Goal: Transaction & Acquisition: Book appointment/travel/reservation

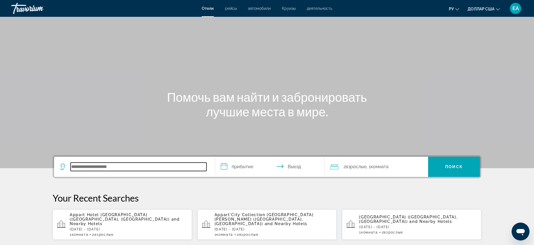
click at [92, 164] on input "Search hotel destination" at bounding box center [139, 166] width 136 height 8
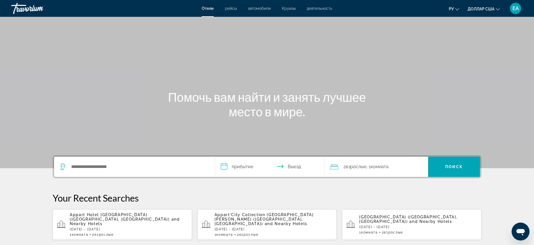
click at [109, 161] on div "Виджет поиска" at bounding box center [135, 167] width 150 height 20
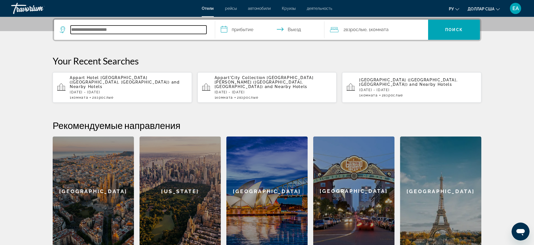
click at [112, 33] on input "Поиск отеля" at bounding box center [139, 29] width 136 height 8
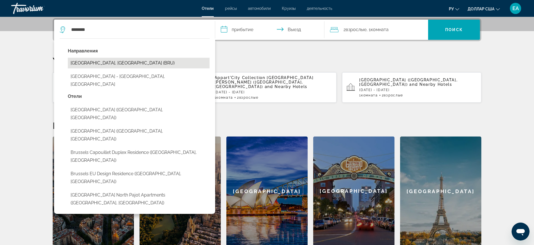
click at [99, 65] on button "[GEOGRAPHIC_DATA], [GEOGRAPHIC_DATA] (BRU)" at bounding box center [139, 63] width 142 height 11
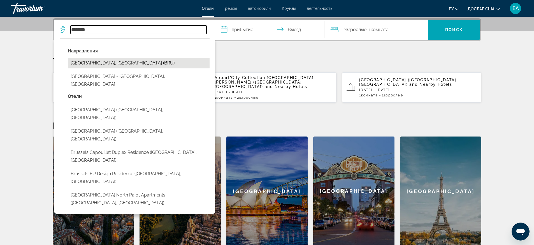
type input "**********"
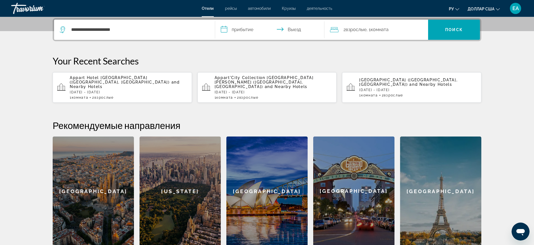
click at [246, 29] on input "**********" at bounding box center [270, 31] width 111 height 22
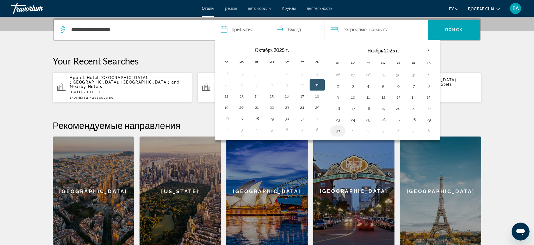
click at [338, 131] on button "30" at bounding box center [337, 131] width 9 height 8
click at [339, 128] on button "30" at bounding box center [337, 131] width 9 height 8
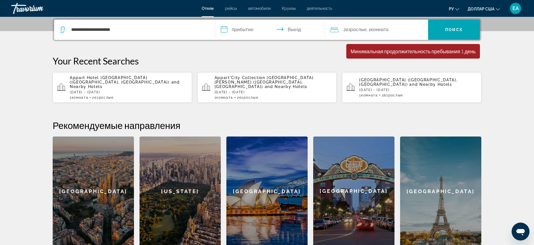
click at [287, 24] on input "**********" at bounding box center [270, 31] width 111 height 22
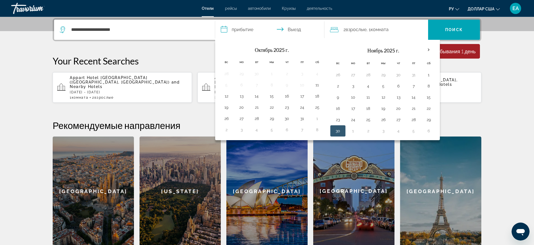
click at [287, 29] on input "**********" at bounding box center [270, 31] width 111 height 22
click at [337, 129] on button "30" at bounding box center [337, 131] width 9 height 8
click at [368, 130] on button "2" at bounding box center [367, 131] width 9 height 8
type input "**********"
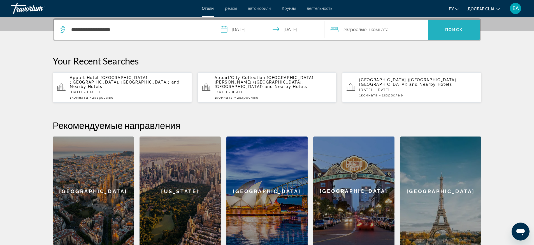
click at [443, 32] on span "Поиск" at bounding box center [454, 29] width 52 height 13
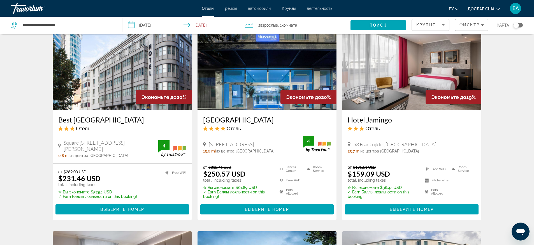
scroll to position [420, 0]
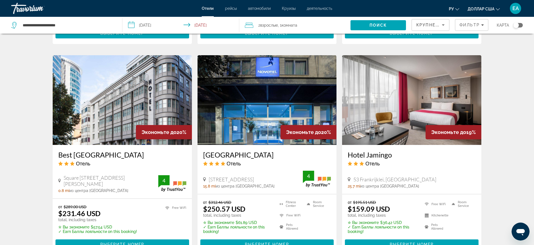
click at [116, 109] on img "Основное содержание" at bounding box center [122, 100] width 139 height 90
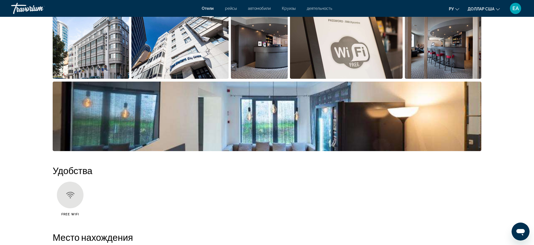
scroll to position [280, 0]
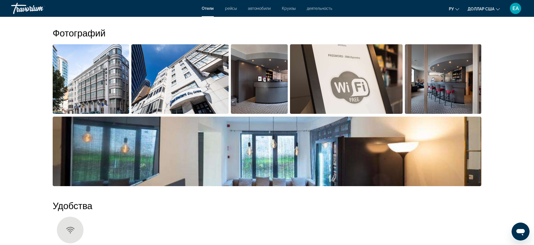
click at [90, 80] on img "Open full-screen image slider" at bounding box center [91, 78] width 76 height 69
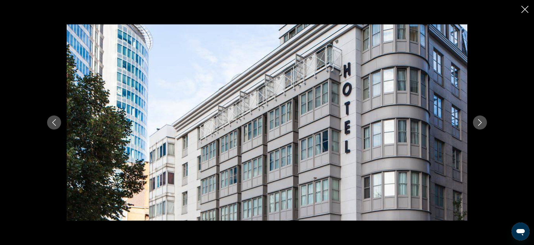
click at [482, 127] on button "Next image" at bounding box center [480, 122] width 14 height 14
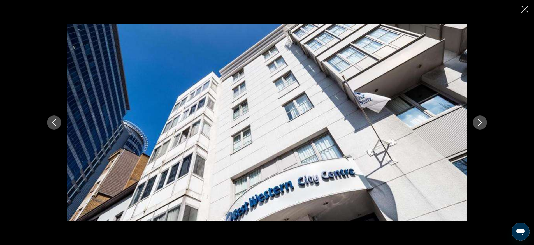
click at [482, 127] on button "Next image" at bounding box center [480, 122] width 14 height 14
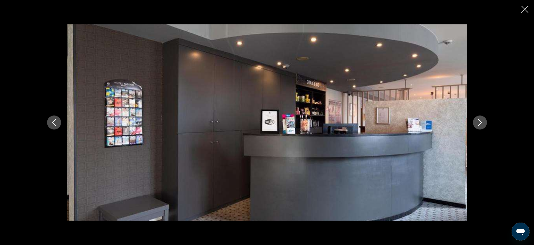
click at [482, 127] on button "Next image" at bounding box center [480, 122] width 14 height 14
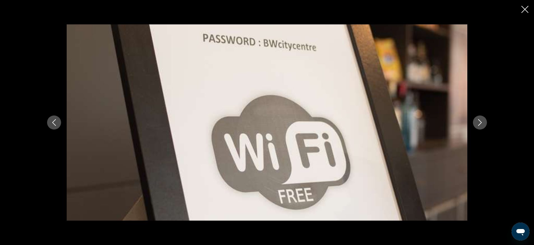
click at [482, 127] on button "Next image" at bounding box center [480, 122] width 14 height 14
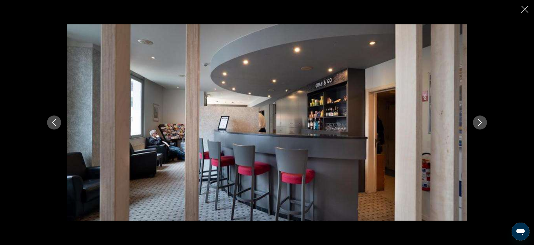
click at [482, 127] on button "Next image" at bounding box center [480, 122] width 14 height 14
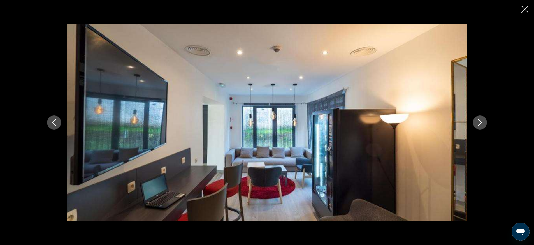
click at [482, 127] on button "Next image" at bounding box center [480, 122] width 14 height 14
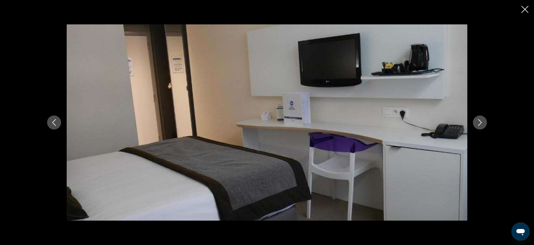
click at [482, 127] on button "Next image" at bounding box center [480, 122] width 14 height 14
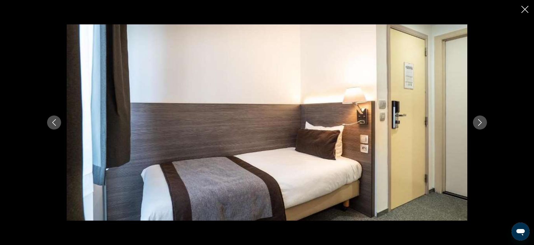
click at [482, 127] on button "Next image" at bounding box center [480, 122] width 14 height 14
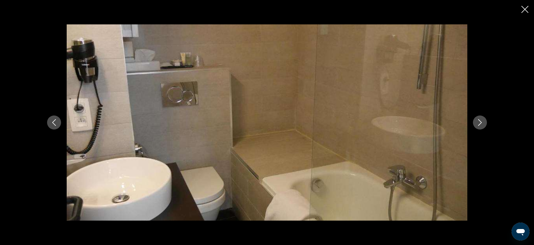
click at [482, 127] on button "Next image" at bounding box center [480, 122] width 14 height 14
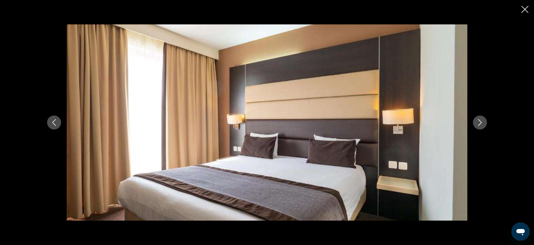
click at [482, 127] on button "Next image" at bounding box center [480, 122] width 14 height 14
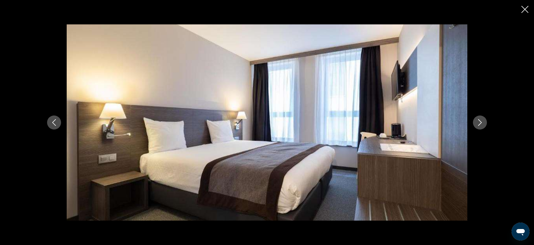
click at [479, 122] on icon "Next image" at bounding box center [479, 122] width 7 height 7
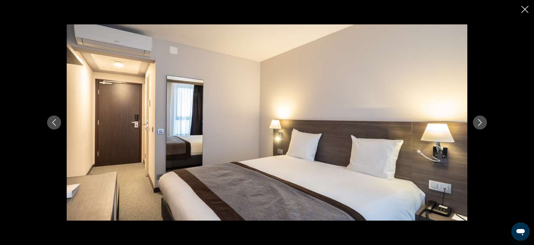
click at [479, 122] on icon "Next image" at bounding box center [479, 122] width 7 height 7
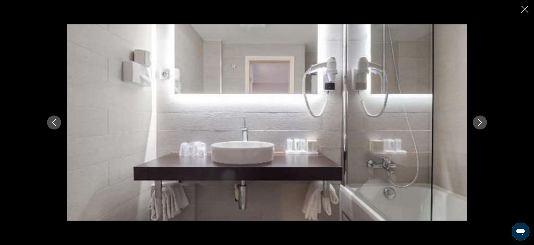
click at [479, 122] on icon "Next image" at bounding box center [479, 122] width 7 height 7
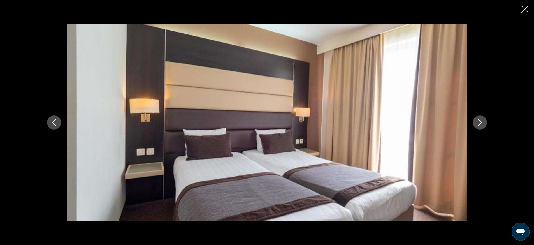
click at [479, 122] on icon "Next image" at bounding box center [479, 122] width 7 height 7
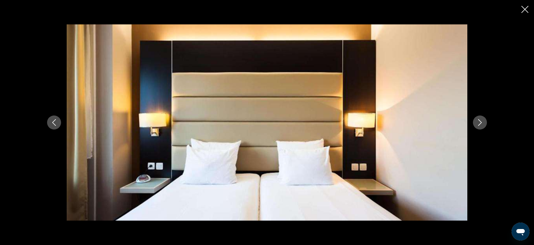
click at [479, 122] on icon "Next image" at bounding box center [479, 122] width 7 height 7
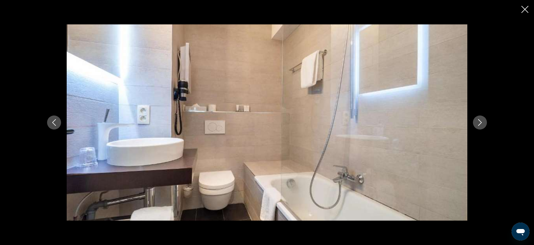
click at [525, 12] on icon "Close slideshow" at bounding box center [524, 9] width 7 height 7
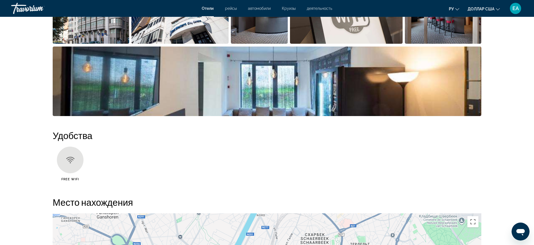
scroll to position [490, 0]
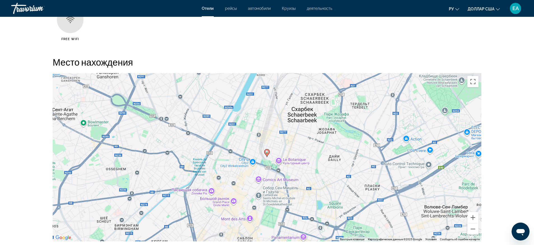
click at [269, 157] on div "Чтобы активировать перетаскивание с помощью клавиатуры, нажмите Alt + Ввод. Пос…" at bounding box center [267, 157] width 428 height 168
click at [267, 156] on icon "Основное содержание" at bounding box center [266, 152] width 5 height 7
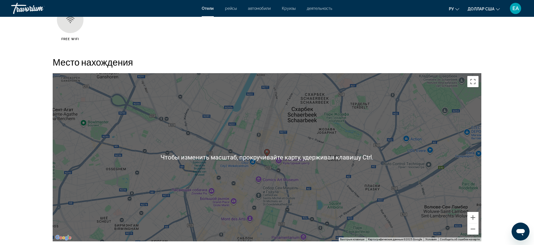
scroll to position [455, 0]
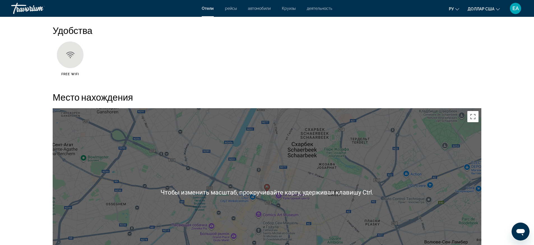
click at [279, 148] on div "Для навигации используйте клавиши со стрелками. Чтобы активировать перетаскиван…" at bounding box center [267, 192] width 428 height 168
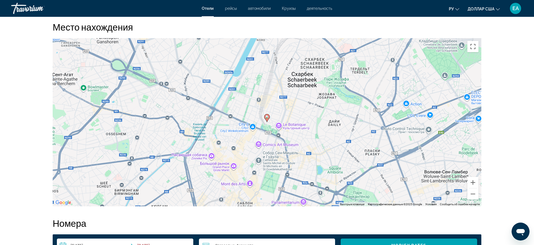
scroll to position [490, 0]
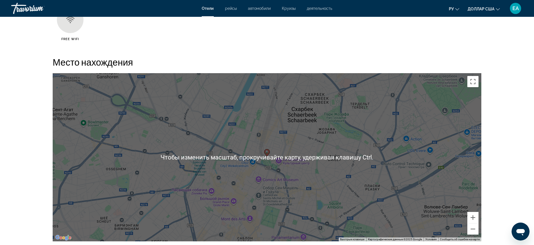
drag, startPoint x: 414, startPoint y: 153, endPoint x: 435, endPoint y: 170, distance: 26.8
click at [414, 154] on div "Чтобы активировать перетаскивание с помощью клавиатуры, нажмите Alt + Ввод. Пос…" at bounding box center [267, 157] width 428 height 168
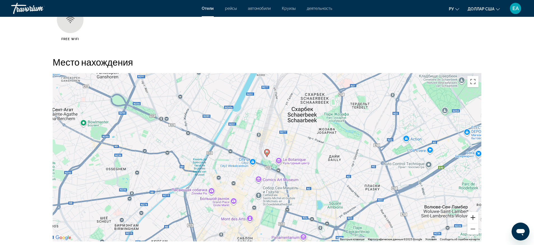
click at [470, 217] on button "Увеличить" at bounding box center [472, 217] width 11 height 11
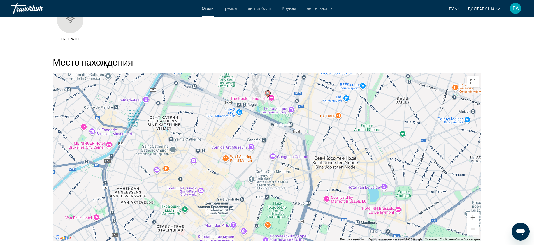
drag, startPoint x: 368, startPoint y: 183, endPoint x: 369, endPoint y: 127, distance: 56.0
click at [369, 127] on div "Чтобы активировать перетаскивание с помощью клавиатуры, нажмите Alt + Ввод. Пос…" at bounding box center [267, 157] width 428 height 168
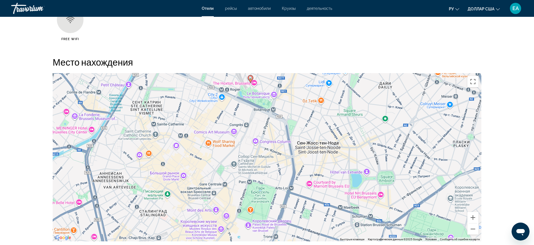
drag, startPoint x: 341, startPoint y: 140, endPoint x: 323, endPoint y: 125, distance: 23.5
click at [323, 125] on div "Чтобы активировать перетаскивание с помощью клавиатуры, нажмите Alt + Ввод. Пос…" at bounding box center [267, 157] width 428 height 168
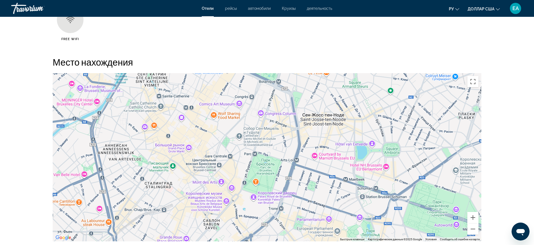
drag, startPoint x: 316, startPoint y: 153, endPoint x: 323, endPoint y: 135, distance: 19.6
click at [323, 135] on div "Чтобы активировать перетаскивание с помощью клавиатуры, нажмите Alt + Ввод. Пос…" at bounding box center [267, 157] width 428 height 168
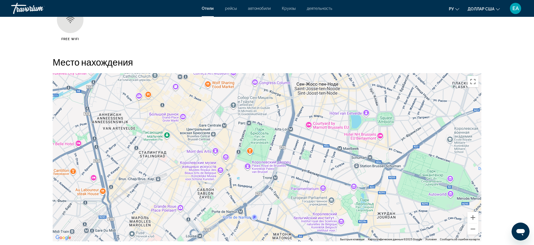
drag, startPoint x: 327, startPoint y: 181, endPoint x: 321, endPoint y: 148, distance: 33.3
click at [321, 148] on div "Чтобы активировать перетаскивание с помощью клавиатуры, нажмите Alt + Ввод. Пос…" at bounding box center [267, 157] width 428 height 168
click at [259, 168] on div "Чтобы активировать перетаскивание с помощью клавиатуры, нажмите Alt + Ввод. Пос…" at bounding box center [267, 157] width 428 height 168
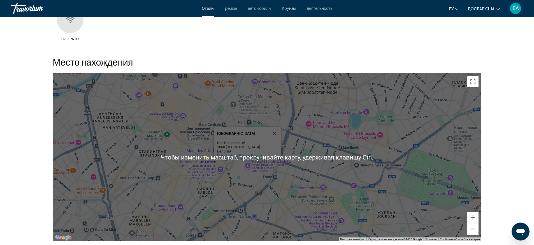
scroll to position [525, 0]
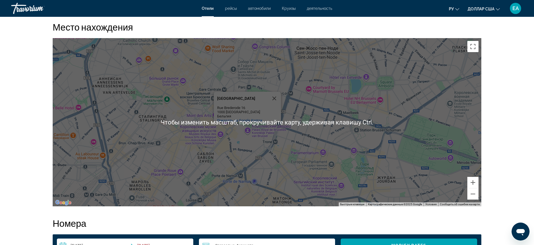
click at [318, 134] on div "Чтобы активировать перетаскивание с помощью клавиатуры, нажмите Alt + Ввод. Пос…" at bounding box center [267, 122] width 428 height 168
click at [316, 148] on div "Чтобы активировать перетаскивание с помощью клавиатуры, нажмите Alt + Ввод. Пос…" at bounding box center [267, 122] width 428 height 168
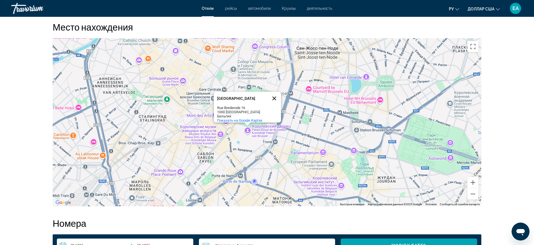
click at [273, 96] on button "Закрыть" at bounding box center [273, 98] width 13 height 13
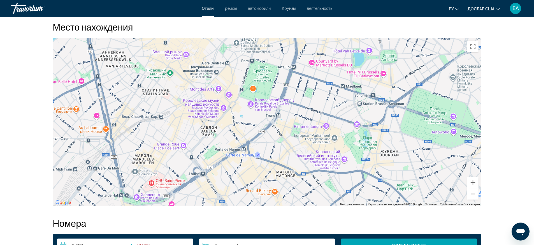
drag, startPoint x: 326, startPoint y: 121, endPoint x: 328, endPoint y: 108, distance: 12.9
click at [328, 108] on div "Чтобы активировать перетаскивание с помощью клавиатуры, нажмите Alt + Ввод. Пос…" at bounding box center [267, 122] width 428 height 168
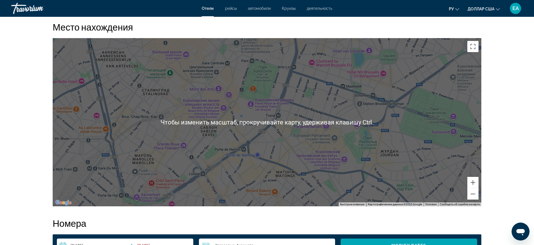
scroll to position [490, 0]
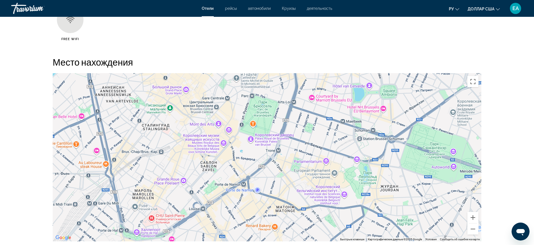
click at [342, 110] on div "Чтобы активировать перетаскивание с помощью клавиатуры, нажмите Alt + Ввод. Пос…" at bounding box center [267, 157] width 428 height 168
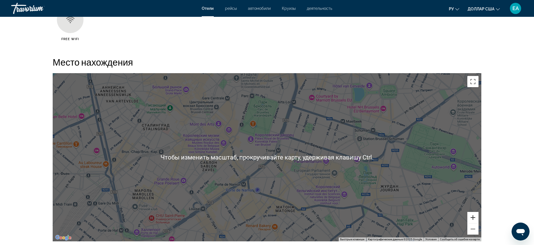
click at [469, 219] on button "Увеличить" at bounding box center [472, 217] width 11 height 11
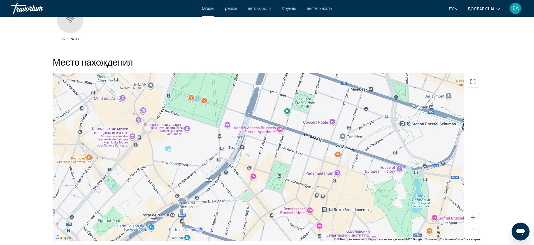
drag, startPoint x: 352, startPoint y: 148, endPoint x: 304, endPoint y: 152, distance: 48.0
click at [304, 152] on div "Чтобы активировать перетаскивание с помощью клавиатуры, нажмите Alt + Ввод. Пос…" at bounding box center [267, 157] width 428 height 168
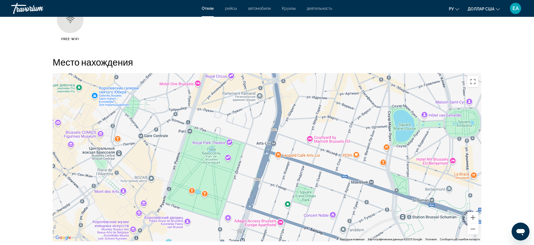
drag, startPoint x: 303, startPoint y: 127, endPoint x: 303, endPoint y: 175, distance: 48.2
click at [304, 185] on div "Чтобы активировать перетаскивание с помощью клавиатуры, нажмите Alt + Ввод. Пос…" at bounding box center [267, 157] width 428 height 168
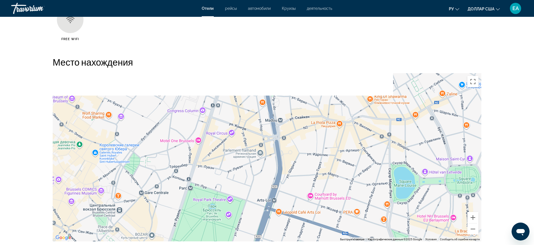
drag, startPoint x: 292, startPoint y: 124, endPoint x: 292, endPoint y: 187, distance: 63.6
click at [292, 187] on div "Чтобы активировать перетаскивание с помощью клавиатуры, нажмите Alt + Ввод. Пос…" at bounding box center [267, 157] width 428 height 168
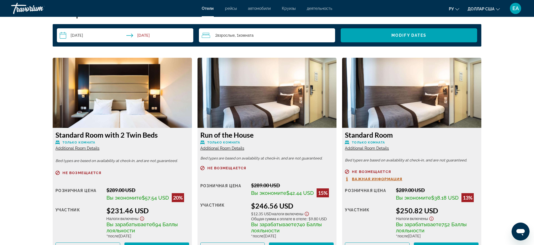
scroll to position [770, 0]
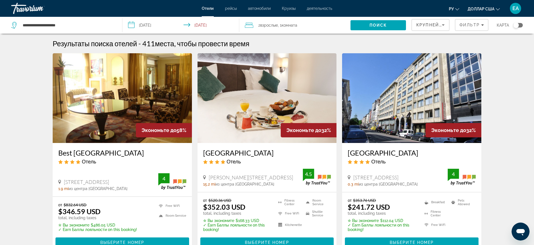
click at [409, 96] on img "Основное содержание" at bounding box center [411, 98] width 139 height 90
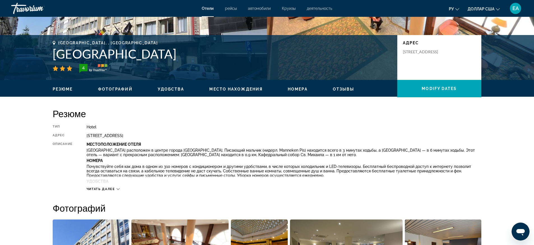
scroll to position [210, 0]
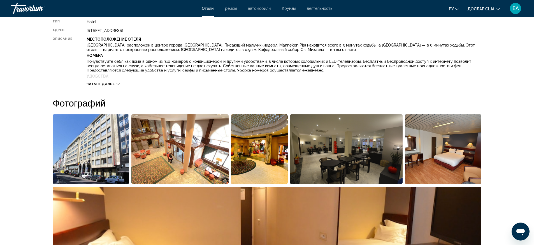
click at [192, 152] on img "Open full-screen image slider" at bounding box center [179, 148] width 97 height 69
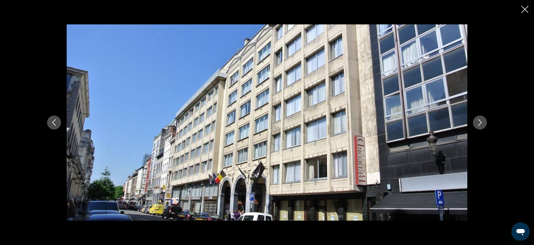
click at [482, 121] on icon "Next image" at bounding box center [479, 122] width 7 height 7
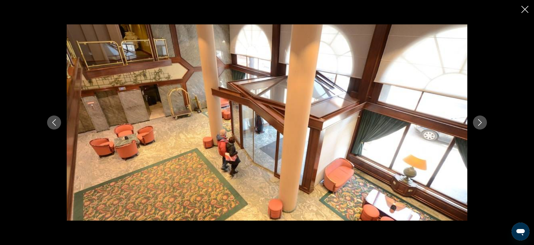
click at [482, 121] on icon "Next image" at bounding box center [479, 122] width 7 height 7
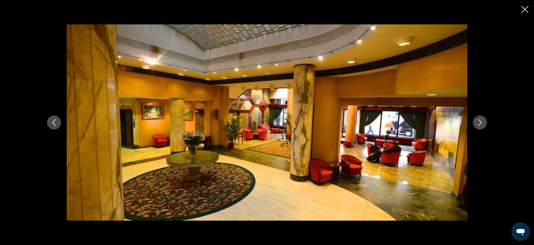
click at [482, 121] on icon "Next image" at bounding box center [479, 122] width 7 height 7
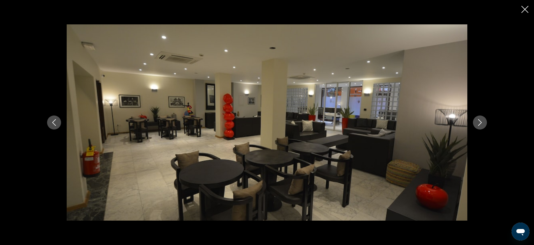
click at [482, 121] on icon "Next image" at bounding box center [479, 122] width 7 height 7
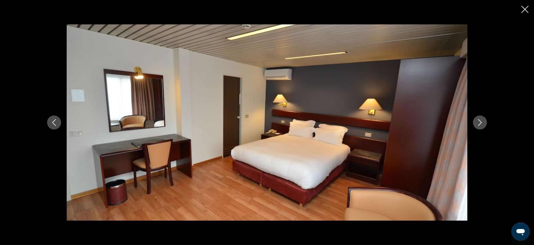
click at [482, 121] on icon "Next image" at bounding box center [479, 122] width 7 height 7
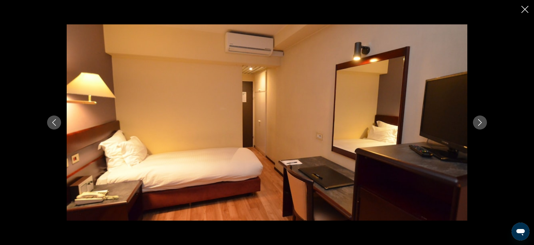
click at [482, 121] on icon "Next image" at bounding box center [479, 122] width 7 height 7
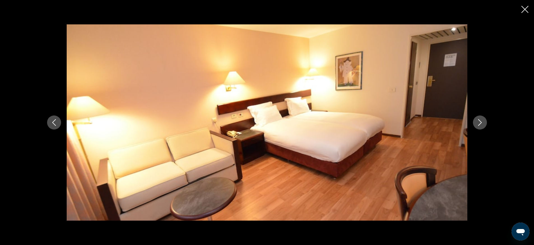
click at [482, 121] on icon "Next image" at bounding box center [479, 122] width 7 height 7
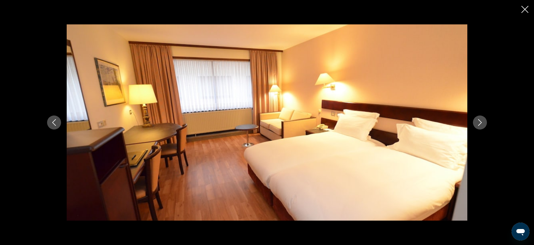
click at [482, 121] on icon "Next image" at bounding box center [479, 122] width 7 height 7
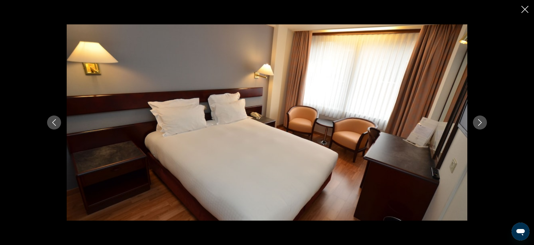
click at [482, 121] on icon "Next image" at bounding box center [479, 122] width 7 height 7
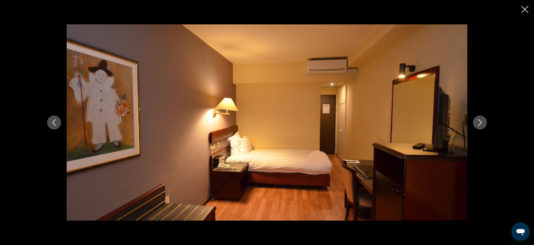
click at [482, 121] on icon "Next image" at bounding box center [479, 122] width 7 height 7
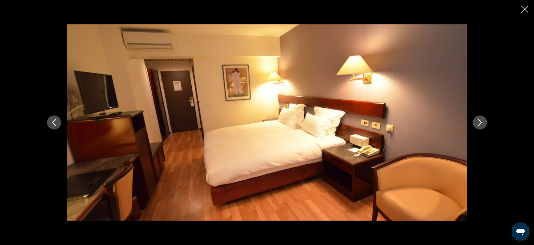
click at [482, 121] on icon "Next image" at bounding box center [479, 122] width 7 height 7
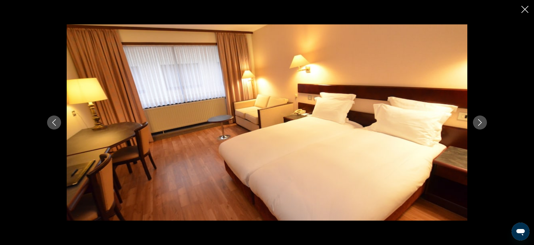
click at [482, 121] on icon "Next image" at bounding box center [479, 122] width 7 height 7
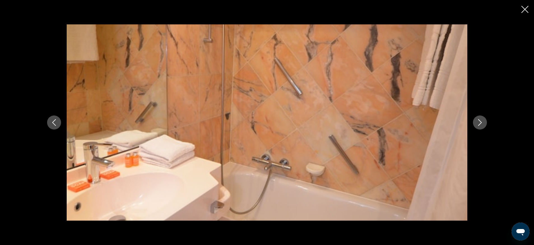
click at [482, 121] on icon "Next image" at bounding box center [479, 122] width 7 height 7
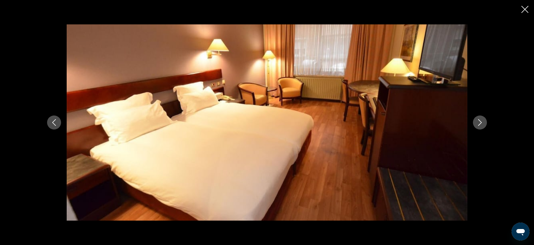
click at [482, 121] on icon "Next image" at bounding box center [479, 122] width 7 height 7
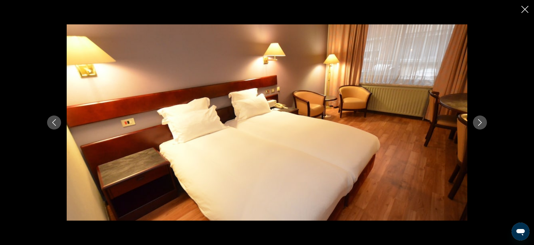
click at [482, 121] on icon "Next image" at bounding box center [479, 122] width 7 height 7
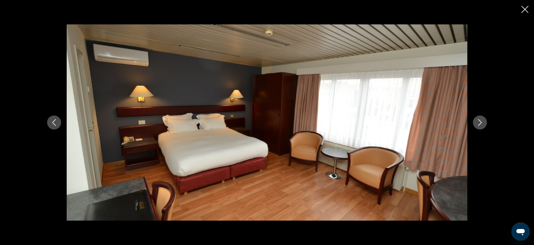
click at [482, 121] on icon "Next image" at bounding box center [479, 122] width 7 height 7
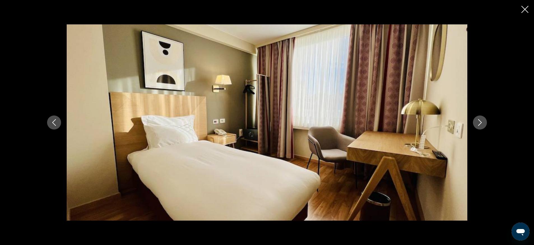
click at [482, 121] on icon "Next image" at bounding box center [479, 122] width 7 height 7
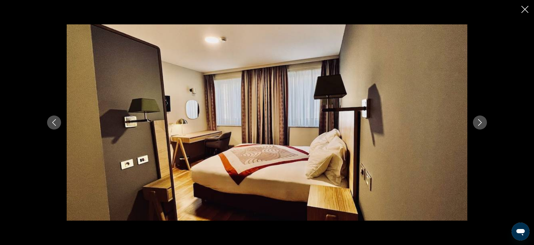
click at [482, 121] on icon "Next image" at bounding box center [479, 122] width 7 height 7
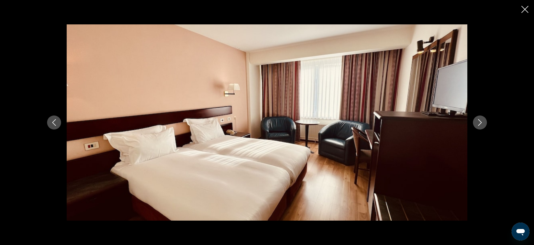
click at [482, 121] on icon "Next image" at bounding box center [479, 122] width 7 height 7
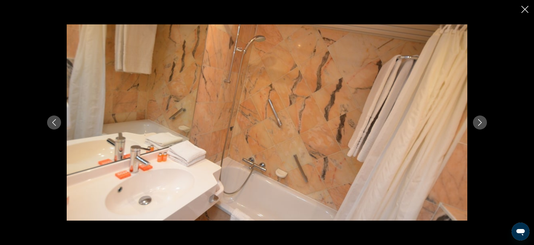
click at [526, 11] on icon "Close slideshow" at bounding box center [524, 9] width 7 height 7
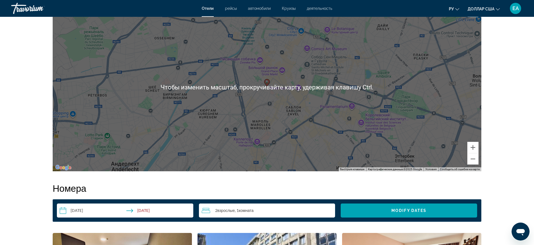
scroll to position [525, 0]
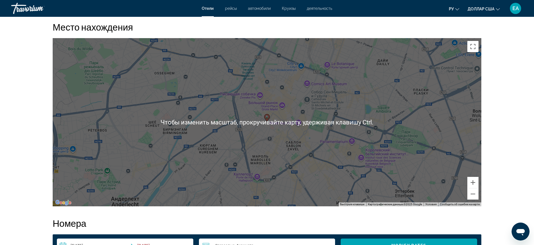
click at [298, 138] on div "Чтобы активировать перетаскивание с помощью клавиатуры, нажмите Alt + Ввод. Пос…" at bounding box center [267, 122] width 428 height 168
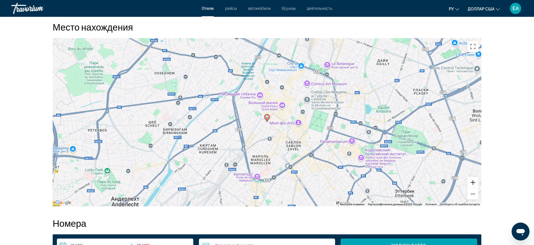
click at [474, 183] on button "Увеличить" at bounding box center [472, 182] width 11 height 11
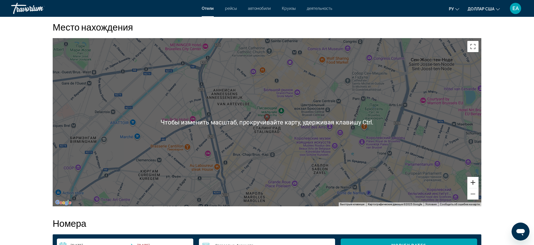
scroll to position [490, 0]
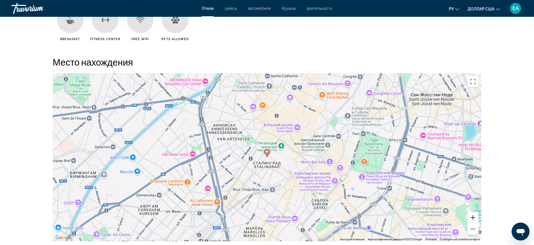
click at [472, 216] on button "Увеличить" at bounding box center [472, 217] width 11 height 11
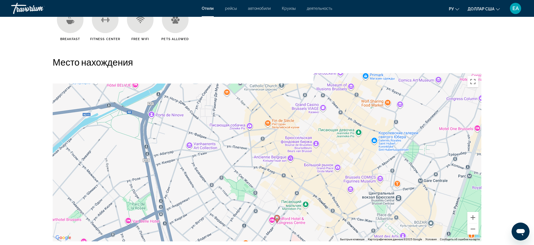
drag, startPoint x: 232, startPoint y: 128, endPoint x: 239, endPoint y: 184, distance: 55.9
click at [239, 184] on div "Чтобы активировать перетаскивание с помощью клавиатуры, нажмите Alt + Ввод. Пос…" at bounding box center [267, 157] width 428 height 168
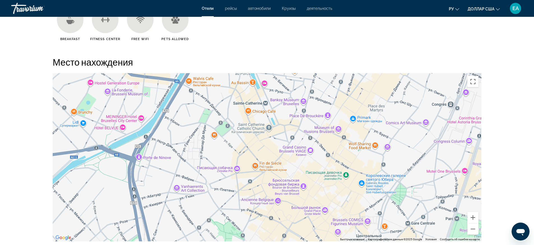
drag, startPoint x: 233, startPoint y: 170, endPoint x: 226, endPoint y: 193, distance: 24.1
click at [226, 193] on div "Чтобы активировать перетаскивание с помощью клавиатуры, нажмите Alt + Ввод. Пос…" at bounding box center [267, 157] width 428 height 168
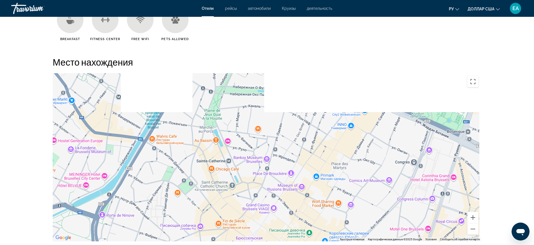
drag, startPoint x: 271, startPoint y: 151, endPoint x: 235, endPoint y: 206, distance: 65.4
click at [235, 206] on div "Чтобы активировать перетаскивание с помощью клавиатуры, нажмите Alt + Ввод. Пос…" at bounding box center [267, 157] width 428 height 168
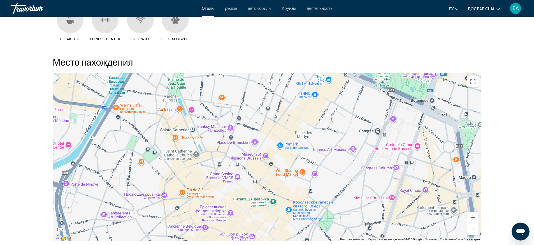
drag, startPoint x: 275, startPoint y: 193, endPoint x: 217, endPoint y: 134, distance: 82.0
click at [217, 134] on div "Основное содержание" at bounding box center [267, 157] width 428 height 168
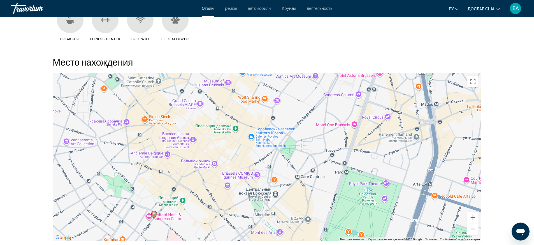
drag, startPoint x: 308, startPoint y: 196, endPoint x: 278, endPoint y: 130, distance: 72.7
click at [278, 130] on div "Чтобы активировать перетаскивание с помощью клавиатуры, нажмите Alt + Ввод. Пос…" at bounding box center [267, 157] width 428 height 168
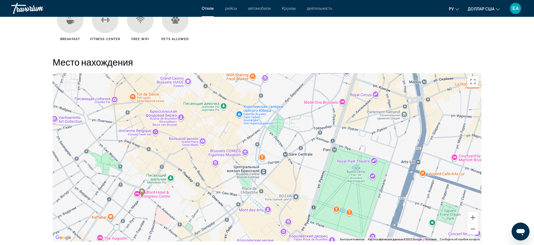
drag, startPoint x: 278, startPoint y: 164, endPoint x: 266, endPoint y: 141, distance: 26.1
click at [266, 141] on div "Чтобы активировать перетаскивание с помощью клавиатуры, нажмите Alt + Ввод. Пос…" at bounding box center [267, 157] width 428 height 168
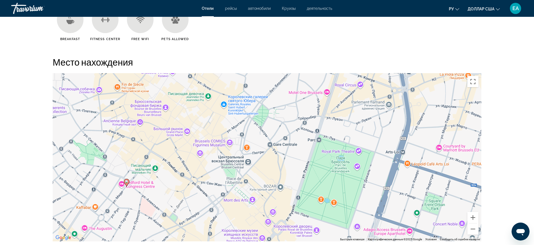
drag, startPoint x: 299, startPoint y: 155, endPoint x: 278, endPoint y: 142, distance: 25.3
click at [278, 142] on div "Чтобы активировать перетаскивание с помощью клавиатуры, нажмите Alt + Ввод. Пос…" at bounding box center [267, 157] width 428 height 168
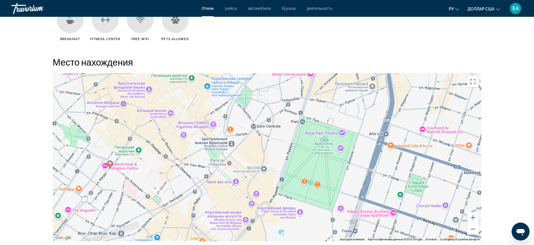
drag, startPoint x: 264, startPoint y: 144, endPoint x: 257, endPoint y: 130, distance: 16.3
click at [257, 131] on div "Чтобы активировать перетаскивание с помощью клавиатуры, нажмите Alt + Ввод. Пос…" at bounding box center [267, 157] width 428 height 168
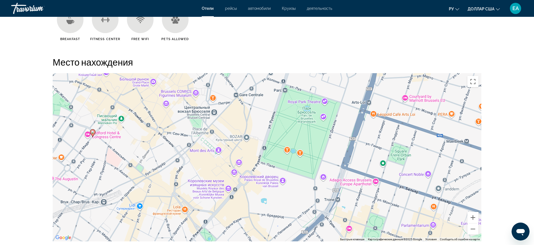
drag, startPoint x: 257, startPoint y: 138, endPoint x: 254, endPoint y: 127, distance: 12.1
click at [254, 127] on div "Чтобы активировать перетаскивание с помощью клавиатуры, нажмите Alt + Ввод. Пос…" at bounding box center [267, 157] width 428 height 168
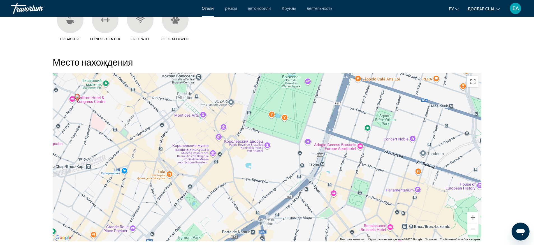
drag, startPoint x: 233, startPoint y: 157, endPoint x: 223, endPoint y: 138, distance: 21.5
click at [223, 138] on div "Чтобы активировать перетаскивание с помощью клавиатуры, нажмите Alt + Ввод. Пос…" at bounding box center [267, 157] width 428 height 168
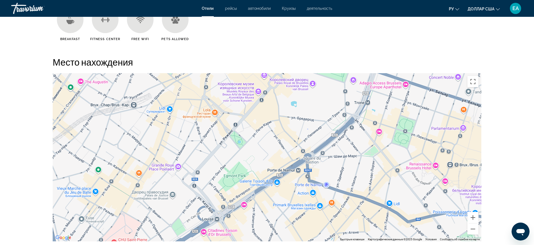
drag, startPoint x: 237, startPoint y: 159, endPoint x: 283, endPoint y: 99, distance: 76.5
click at [283, 99] on div "Чтобы активировать перетаскивание с помощью клавиатуры, нажмите Alt + Ввод. Пос…" at bounding box center [267, 157] width 428 height 168
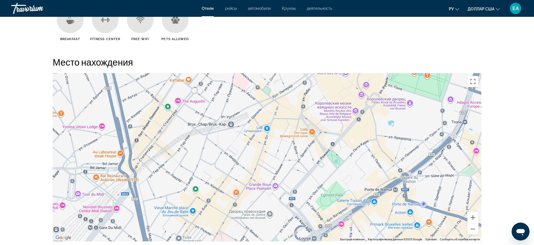
drag, startPoint x: 241, startPoint y: 133, endPoint x: 338, endPoint y: 153, distance: 98.7
click at [338, 153] on div "Чтобы активировать перетаскивание с помощью клавиатуры, нажмите Alt + Ввод. Пос…" at bounding box center [267, 157] width 428 height 168
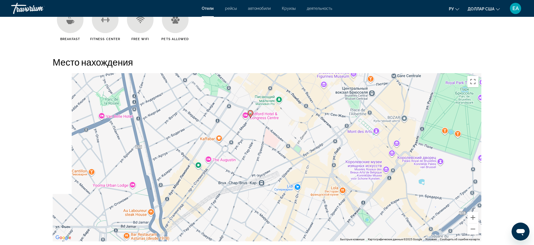
drag, startPoint x: 266, startPoint y: 182, endPoint x: 274, endPoint y: 204, distance: 23.1
click at [275, 204] on div "Чтобы активировать перетаскивание с помощью клавиатуры, нажмите Alt + Ввод. Пос…" at bounding box center [267, 157] width 428 height 168
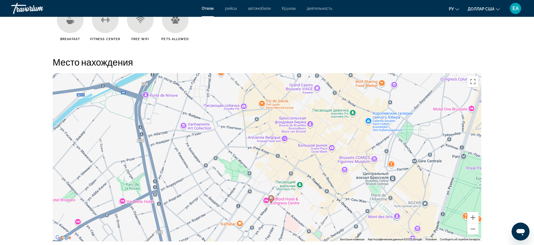
drag, startPoint x: 225, startPoint y: 172, endPoint x: 236, endPoint y: 209, distance: 38.7
click at [236, 209] on div "Чтобы активировать перетаскивание с помощью клавиатуры, нажмите Alt + Ввод. Пос…" at bounding box center [267, 157] width 428 height 168
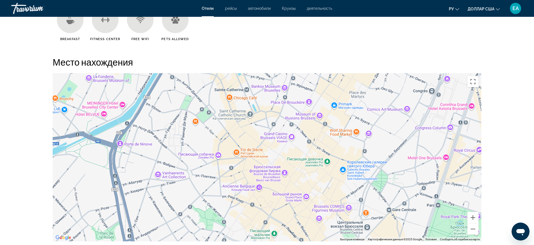
drag, startPoint x: 221, startPoint y: 186, endPoint x: 213, endPoint y: 207, distance: 22.1
click at [213, 207] on div "Чтобы активировать перетаскивание с помощью клавиатуры, нажмите Alt + Ввод. Пос…" at bounding box center [267, 157] width 428 height 168
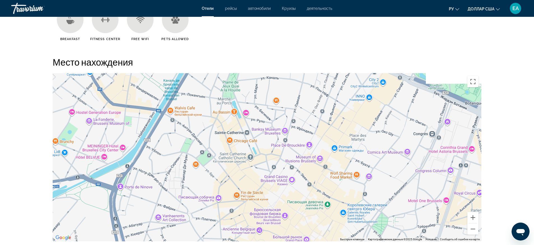
drag, startPoint x: 241, startPoint y: 146, endPoint x: 241, endPoint y: 192, distance: 45.9
click at [241, 192] on div "Чтобы активировать перетаскивание с помощью клавиатуры, нажмите Alt + Ввод. Пос…" at bounding box center [267, 157] width 428 height 168
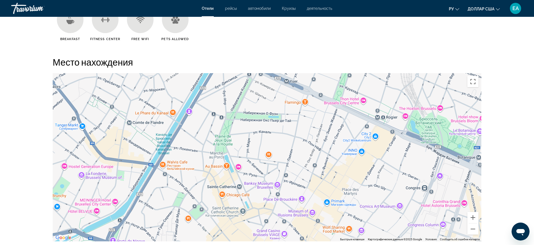
drag, startPoint x: 245, startPoint y: 153, endPoint x: 237, endPoint y: 210, distance: 57.7
click at [237, 210] on div "Основное содержание" at bounding box center [267, 157] width 428 height 168
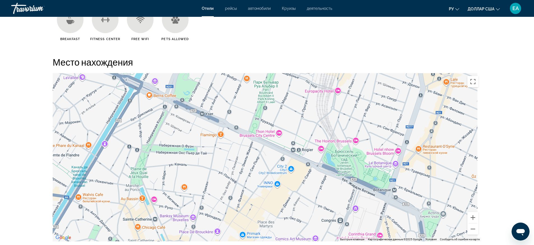
drag, startPoint x: 281, startPoint y: 149, endPoint x: 196, endPoint y: 178, distance: 89.9
click at [196, 178] on div "Основное содержание" at bounding box center [267, 157] width 428 height 168
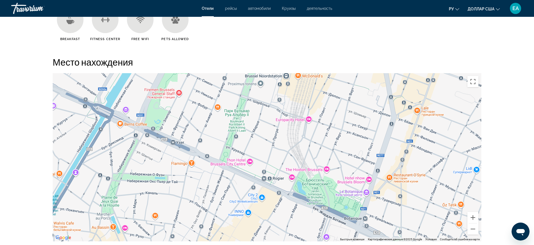
drag, startPoint x: 227, startPoint y: 160, endPoint x: 202, endPoint y: 189, distance: 38.1
click at [202, 189] on div "Основное содержание" at bounding box center [267, 157] width 428 height 168
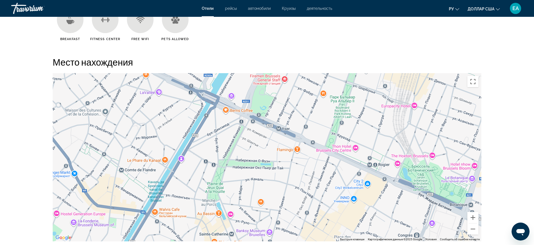
drag, startPoint x: 254, startPoint y: 132, endPoint x: 364, endPoint y: 115, distance: 110.8
click at [364, 115] on div "Основное содержание" at bounding box center [267, 157] width 428 height 168
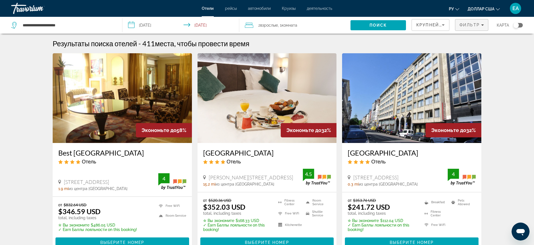
click at [480, 23] on div "Фильтр" at bounding box center [471, 25] width 24 height 4
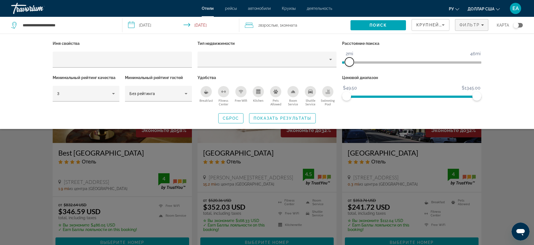
drag, startPoint x: 431, startPoint y: 60, endPoint x: 349, endPoint y: 69, distance: 82.0
click at [349, 69] on div "Расстояние поиска 1mi 46mi 2mi" at bounding box center [411, 56] width 145 height 34
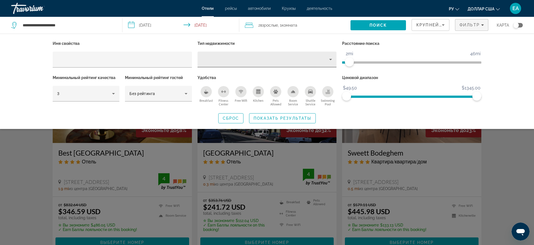
click at [328, 59] on icon "Property type" at bounding box center [330, 59] width 7 height 7
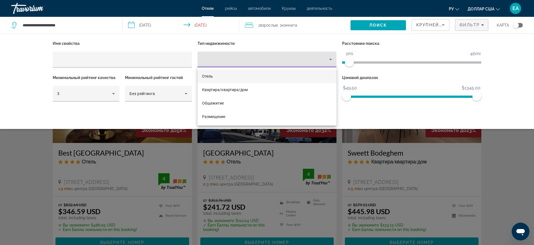
click at [244, 79] on mat-option "Отель" at bounding box center [266, 75] width 139 height 13
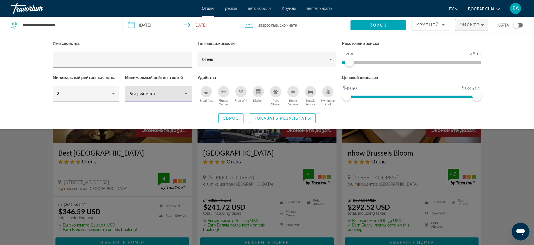
click at [184, 95] on icon "Hotel Filters" at bounding box center [186, 93] width 7 height 7
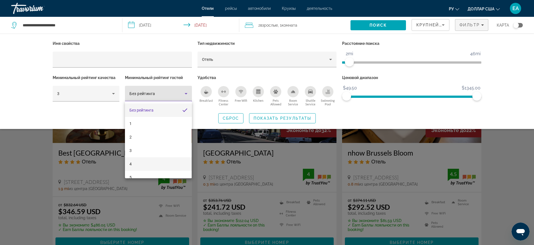
click at [152, 161] on mat-option "4" at bounding box center [158, 163] width 67 height 13
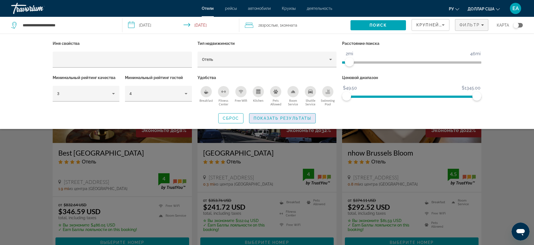
click at [271, 118] on span "Показать результаты" at bounding box center [282, 118] width 58 height 4
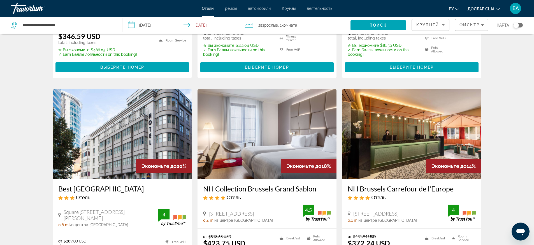
scroll to position [245, 0]
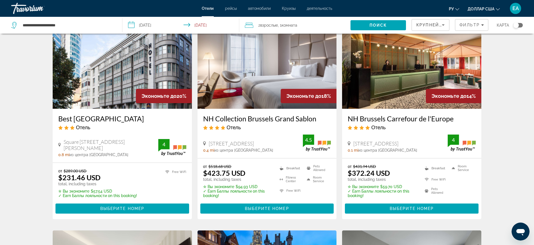
click at [407, 78] on img "Основное содержание" at bounding box center [411, 64] width 139 height 90
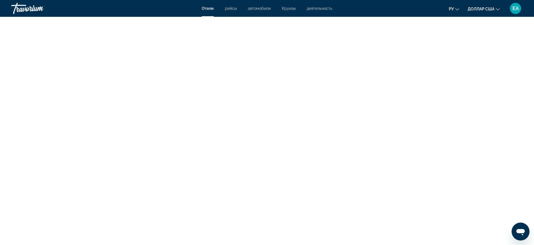
scroll to position [1470, 0]
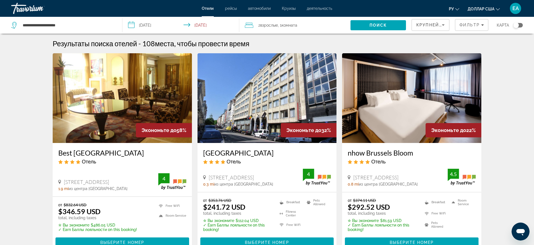
click at [395, 96] on img "Основное содержание" at bounding box center [411, 98] width 139 height 90
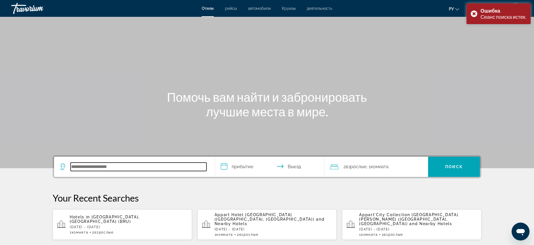
click at [132, 164] on input "Search hotel destination" at bounding box center [139, 166] width 136 height 8
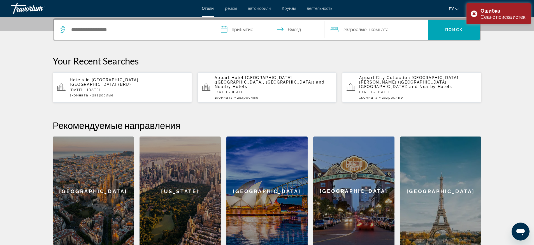
click at [108, 93] on span "Взрослые" at bounding box center [103, 95] width 19 height 4
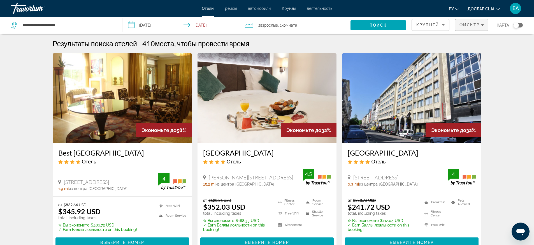
click at [474, 24] on span "Фильтр" at bounding box center [469, 25] width 20 height 4
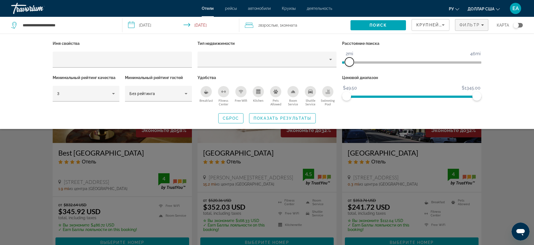
drag, startPoint x: 430, startPoint y: 63, endPoint x: 360, endPoint y: 82, distance: 72.3
click at [351, 66] on div "Расстояние поиска 1mi 46mi 2mi" at bounding box center [411, 56] width 145 height 34
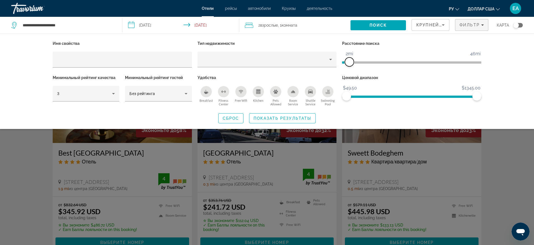
click at [350, 62] on span "ngx-slider" at bounding box center [349, 61] width 9 height 9
click at [331, 61] on icon "Property type" at bounding box center [330, 59] width 7 height 7
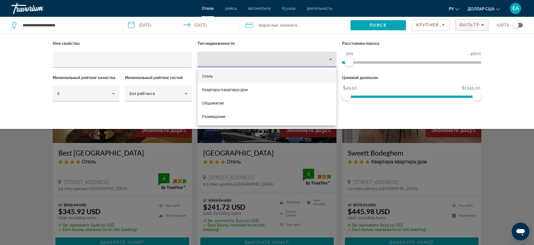
click at [258, 75] on mat-option "Отель" at bounding box center [266, 75] width 139 height 13
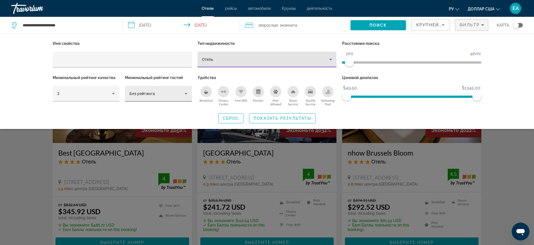
click at [184, 94] on icon "Hotel Filters" at bounding box center [186, 93] width 7 height 7
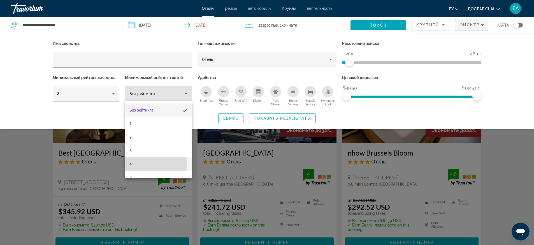
click at [156, 164] on mat-option "4" at bounding box center [158, 163] width 67 height 13
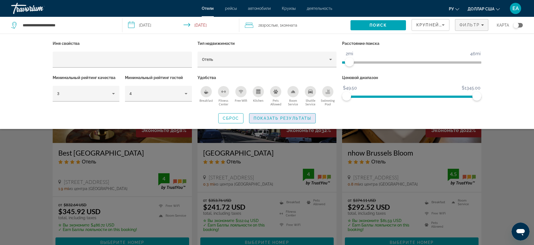
click at [266, 119] on span "Показать результаты" at bounding box center [282, 118] width 58 height 4
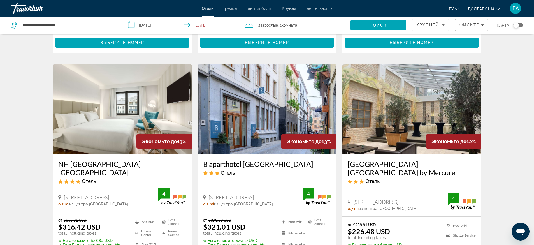
scroll to position [665, 0]
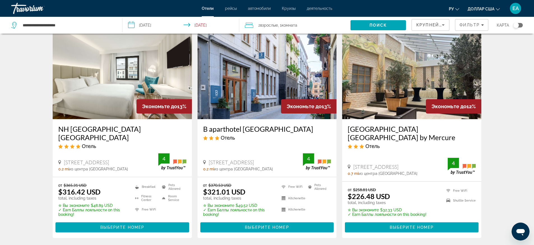
click at [410, 93] on img "Основное содержание" at bounding box center [411, 74] width 139 height 90
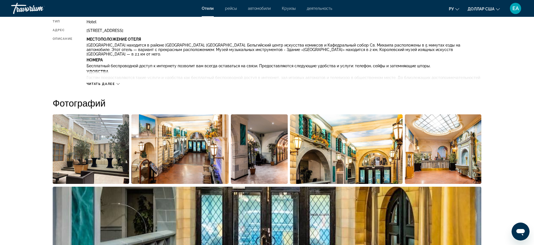
scroll to position [245, 0]
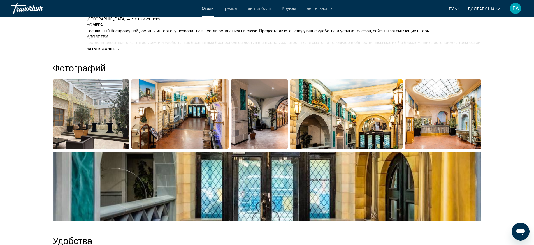
click at [320, 126] on img "Open full-screen image slider" at bounding box center [346, 113] width 113 height 69
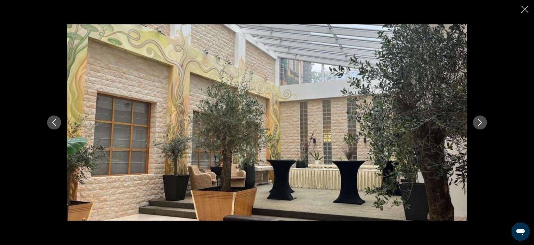
click at [478, 122] on icon "Next image" at bounding box center [479, 122] width 7 height 7
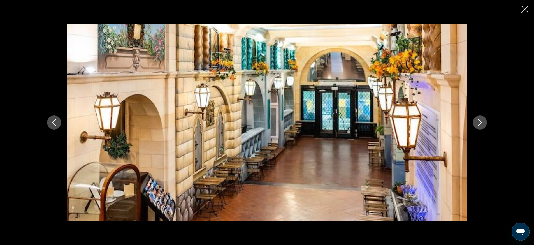
click at [478, 122] on icon "Next image" at bounding box center [479, 122] width 7 height 7
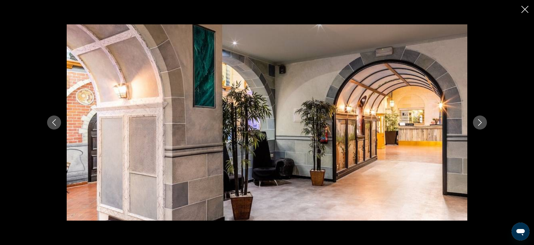
click at [478, 122] on icon "Next image" at bounding box center [479, 122] width 7 height 7
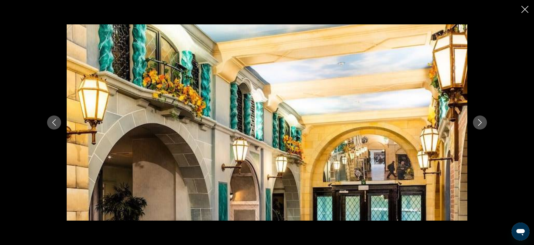
click at [478, 122] on icon "Next image" at bounding box center [479, 122] width 7 height 7
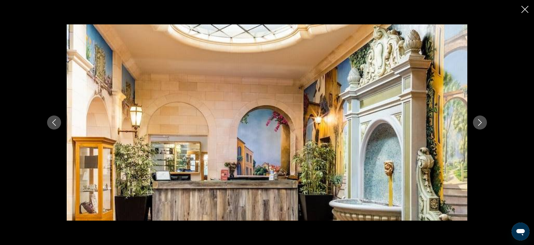
click at [478, 122] on icon "Next image" at bounding box center [479, 122] width 7 height 7
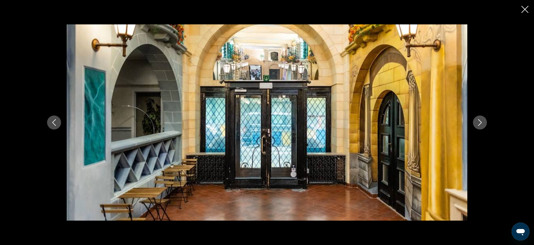
click at [478, 122] on icon "Next image" at bounding box center [479, 122] width 7 height 7
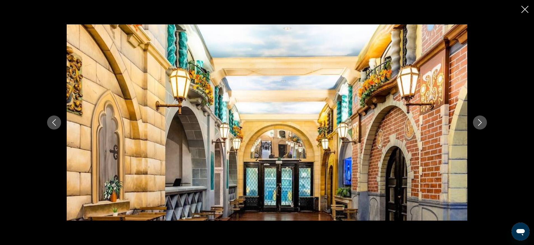
click at [478, 122] on icon "Next image" at bounding box center [479, 122] width 7 height 7
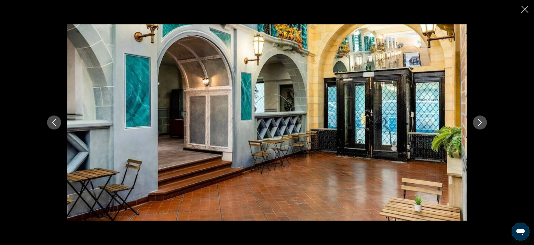
click at [478, 122] on icon "Next image" at bounding box center [479, 122] width 7 height 7
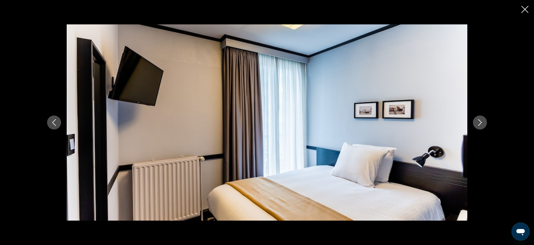
click at [478, 122] on icon "Next image" at bounding box center [479, 122] width 7 height 7
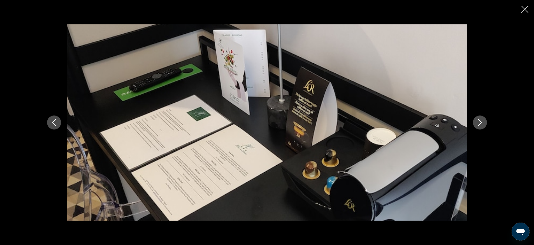
click at [478, 122] on icon "Next image" at bounding box center [479, 122] width 7 height 7
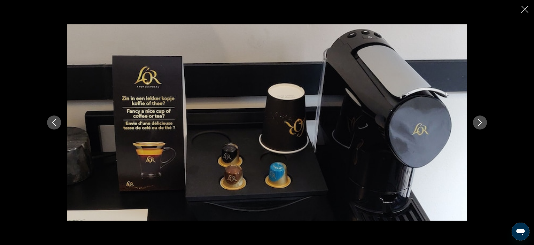
click at [478, 122] on icon "Next image" at bounding box center [479, 122] width 7 height 7
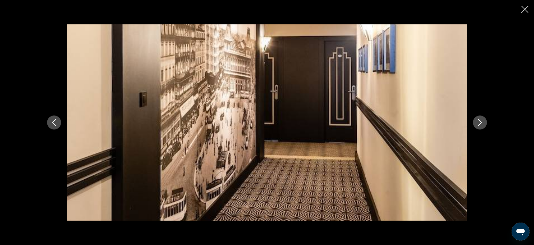
click at [478, 122] on icon "Next image" at bounding box center [479, 122] width 7 height 7
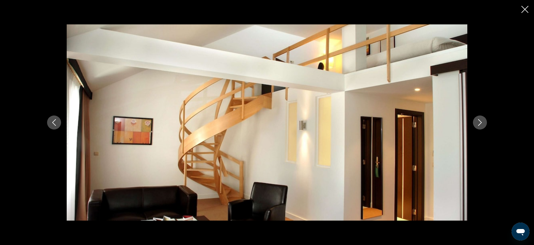
click at [478, 122] on icon "Next image" at bounding box center [479, 122] width 7 height 7
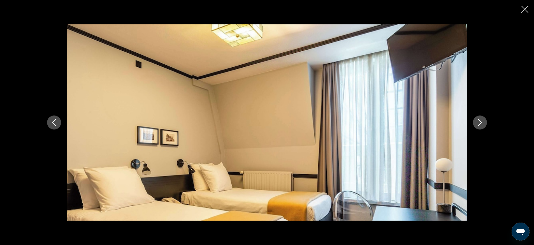
scroll to position [315, 0]
click at [478, 122] on icon "Next image" at bounding box center [479, 122] width 7 height 7
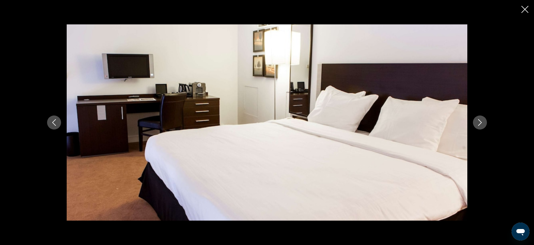
click at [484, 123] on button "Next image" at bounding box center [480, 122] width 14 height 14
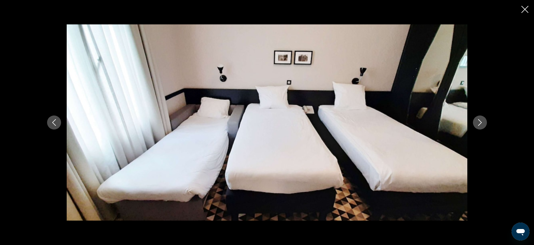
click at [484, 123] on button "Next image" at bounding box center [480, 122] width 14 height 14
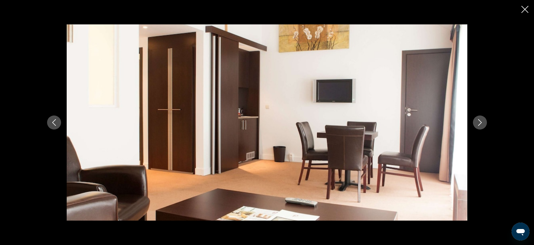
click at [485, 124] on button "Next image" at bounding box center [480, 122] width 14 height 14
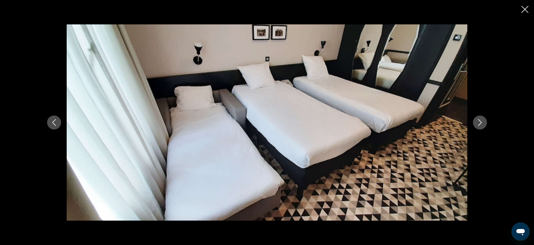
click at [485, 124] on button "Next image" at bounding box center [480, 122] width 14 height 14
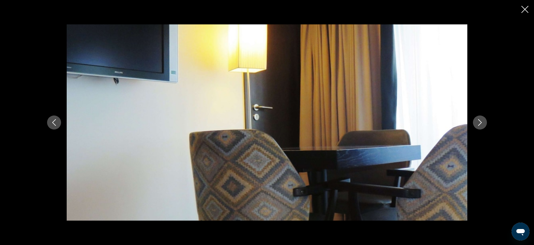
click at [485, 124] on button "Next image" at bounding box center [480, 122] width 14 height 14
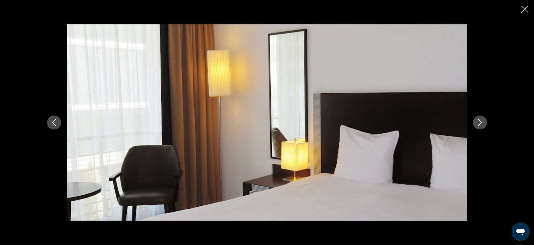
click at [485, 124] on button "Next image" at bounding box center [480, 122] width 14 height 14
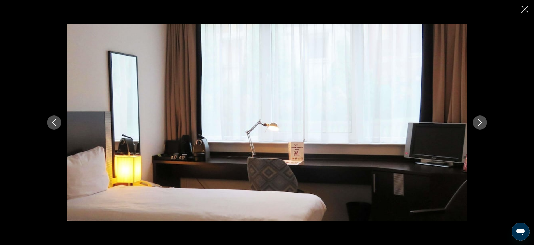
click at [485, 124] on button "Next image" at bounding box center [480, 122] width 14 height 14
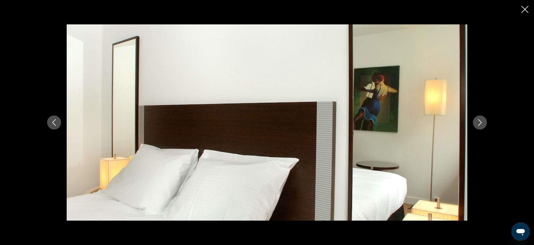
click at [524, 11] on icon "Close slideshow" at bounding box center [524, 9] width 7 height 7
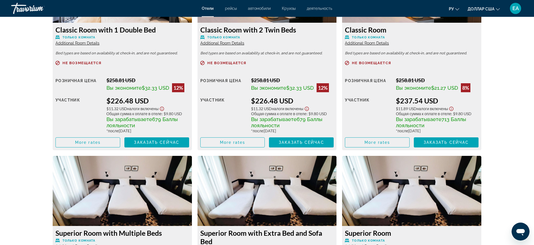
scroll to position [805, 0]
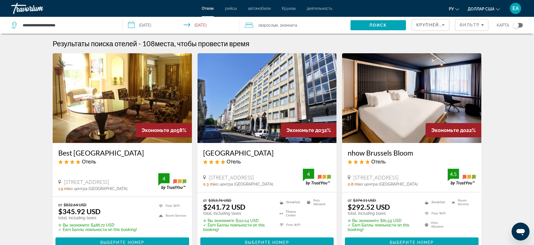
click at [255, 109] on img "Основное содержание" at bounding box center [266, 98] width 139 height 90
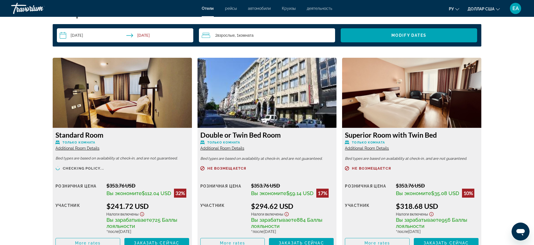
scroll to position [770, 0]
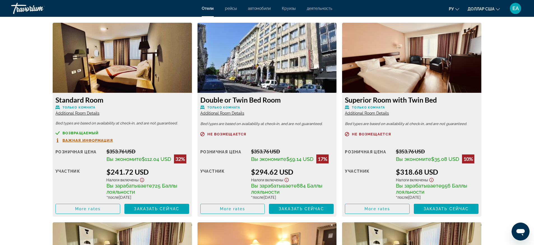
click at [88, 131] on span "возвращаемый" at bounding box center [80, 133] width 36 height 4
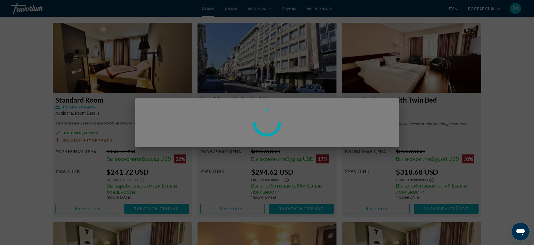
scroll to position [0, 0]
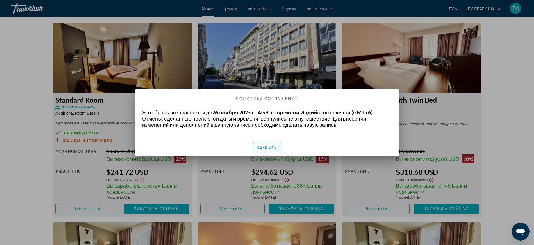
click at [273, 148] on font "закрыть" at bounding box center [267, 147] width 20 height 4
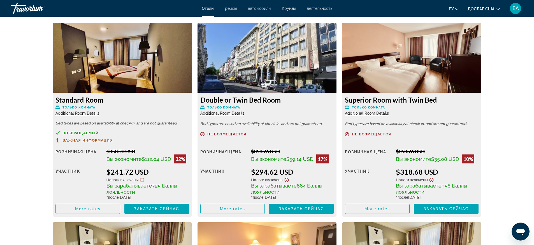
scroll to position [770, 0]
click at [98, 139] on span "Важная информация" at bounding box center [87, 140] width 50 height 4
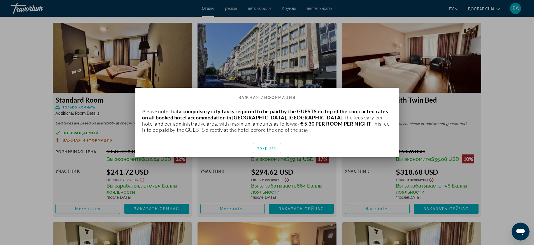
scroll to position [0, 0]
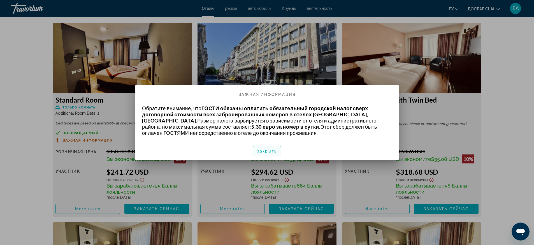
click at [266, 155] on span "button" at bounding box center [267, 150] width 28 height 13
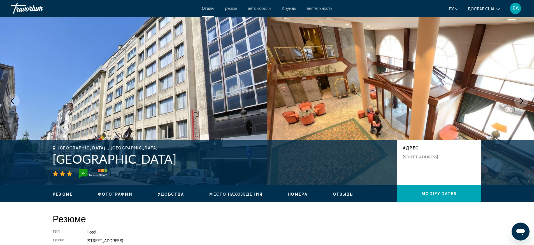
scroll to position [770, 0]
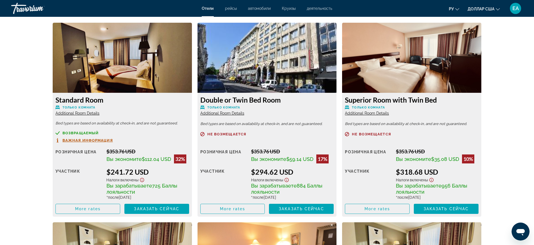
click at [143, 75] on img "Основное содержание" at bounding box center [122, 58] width 139 height 70
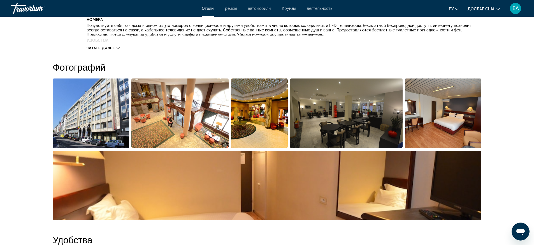
scroll to position [106, 0]
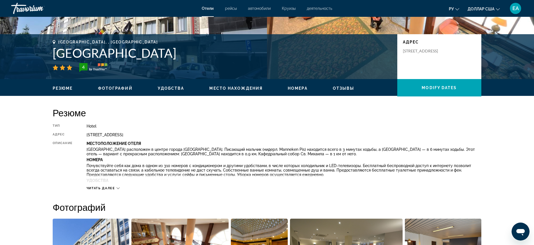
drag, startPoint x: 54, startPoint y: 51, endPoint x: 232, endPoint y: 51, distance: 177.8
click at [232, 51] on h1 "[GEOGRAPHIC_DATA]" at bounding box center [222, 53] width 339 height 15
copy h1 "[GEOGRAPHIC_DATA]"
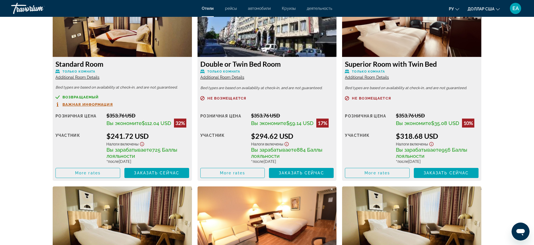
scroll to position [771, 0]
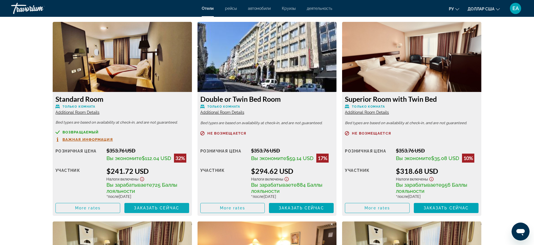
click at [141, 208] on span "Заказать сейчас" at bounding box center [156, 208] width 45 height 4
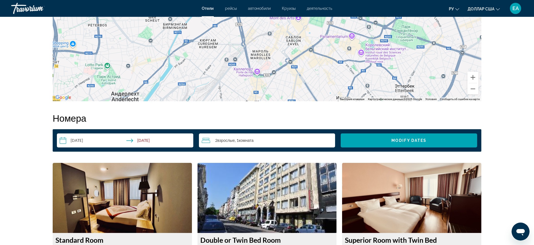
scroll to position [770, 0]
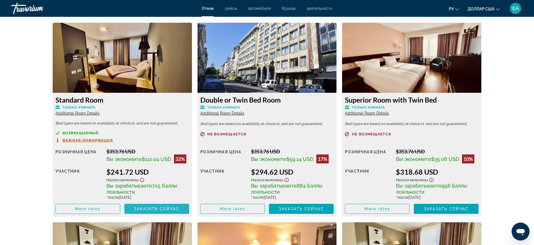
click at [153, 204] on span "Основное содержание" at bounding box center [156, 208] width 65 height 13
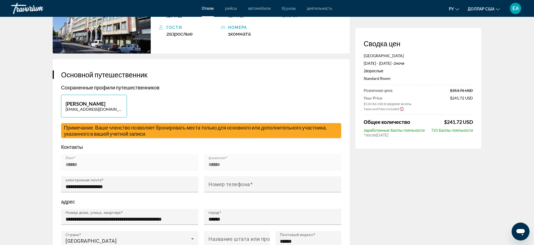
scroll to position [140, 0]
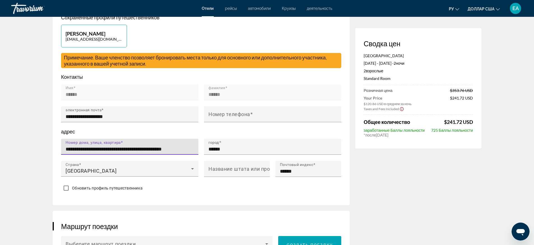
click at [154, 146] on input "**********" at bounding box center [132, 149] width 132 height 7
click at [82, 148] on input "**********" at bounding box center [132, 149] width 132 height 7
click at [135, 148] on input "**********" at bounding box center [132, 149] width 132 height 7
click at [156, 148] on input "**********" at bounding box center [132, 149] width 132 height 7
click at [193, 148] on input "**********" at bounding box center [132, 149] width 132 height 7
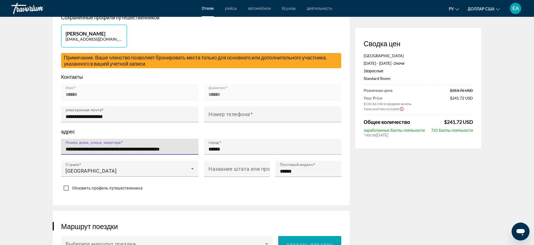
click at [187, 148] on input "**********" at bounding box center [132, 149] width 132 height 7
click at [190, 148] on input "**********" at bounding box center [132, 149] width 132 height 7
click at [188, 148] on input "**********" at bounding box center [132, 149] width 132 height 7
type input "**********"
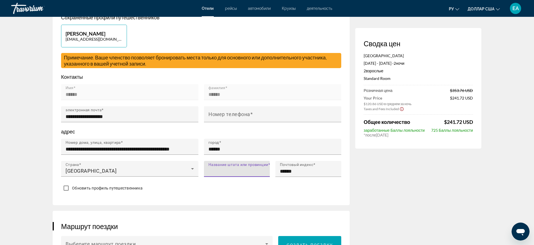
click at [243, 172] on input "Название штата или провинции" at bounding box center [238, 171] width 60 height 7
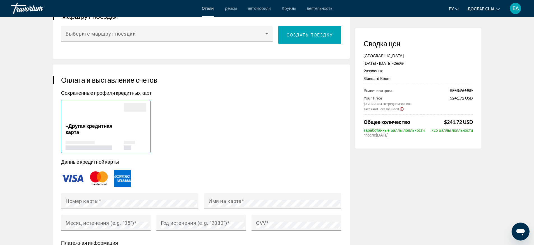
scroll to position [420, 0]
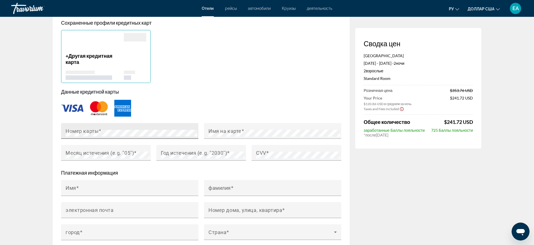
type input "**********"
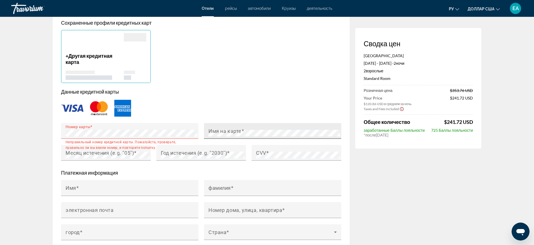
click at [248, 127] on div "Имя на карте" at bounding box center [274, 131] width 132 height 16
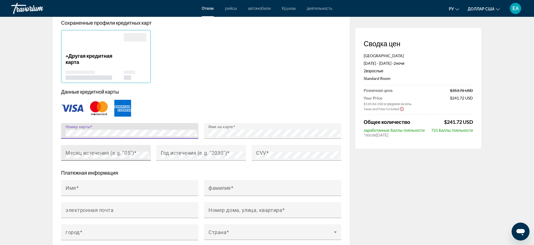
click at [108, 152] on mat-label "Месяц истечения (e.g. "05")" at bounding box center [100, 153] width 68 height 6
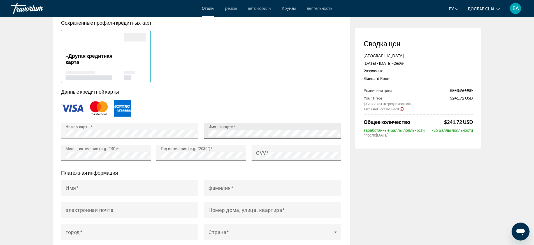
click at [259, 135] on div "Имя на карте" at bounding box center [274, 131] width 132 height 16
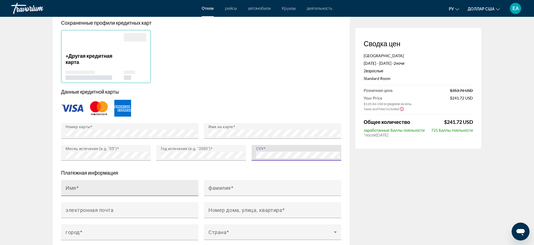
click at [136, 184] on div "Имя" at bounding box center [132, 188] width 132 height 16
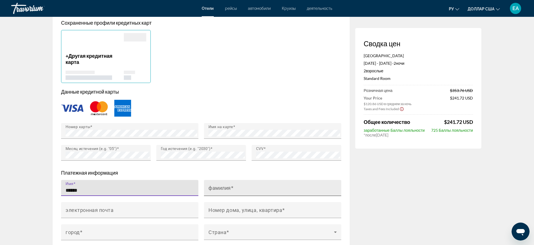
type input "******"
click at [215, 190] on input "фамилия" at bounding box center [274, 190] width 132 height 7
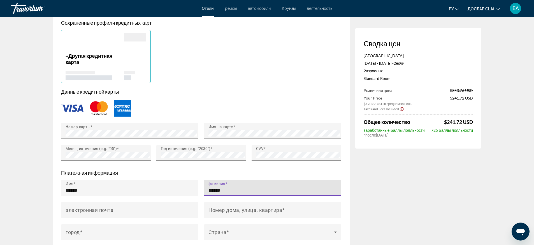
scroll to position [455, 0]
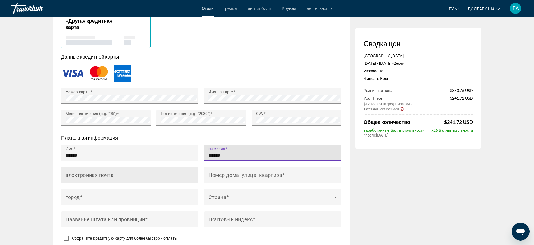
type input "******"
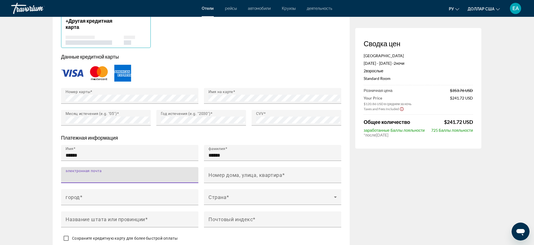
click at [143, 177] on input "электронная почта" at bounding box center [132, 177] width 132 height 7
type input "**********"
click at [237, 176] on mat-label "Номер дома, улица, квартира" at bounding box center [245, 175] width 74 height 6
click at [237, 176] on input "Номер дома, улица, квартира" at bounding box center [274, 177] width 132 height 7
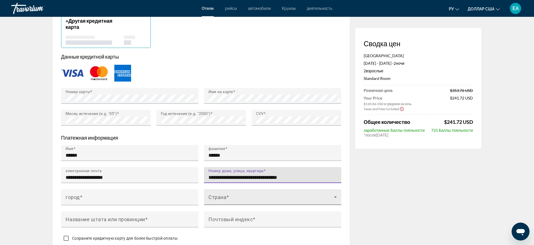
type input "**********"
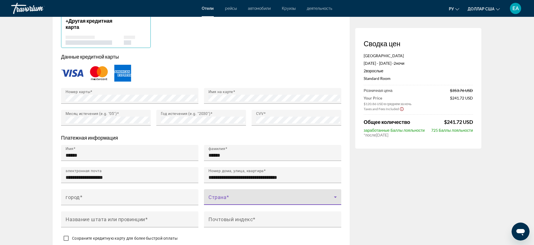
click at [337, 195] on icon "Основное содержание" at bounding box center [335, 197] width 7 height 7
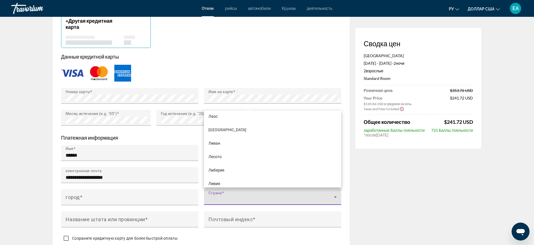
scroll to position [1551, 0]
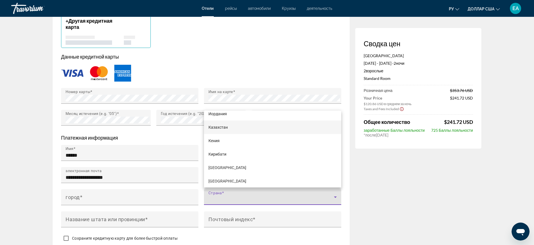
click at [225, 129] on font "Казахстан" at bounding box center [217, 127] width 19 height 4
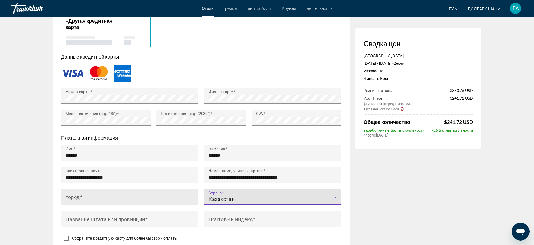
click at [146, 199] on input "город" at bounding box center [132, 199] width 132 height 7
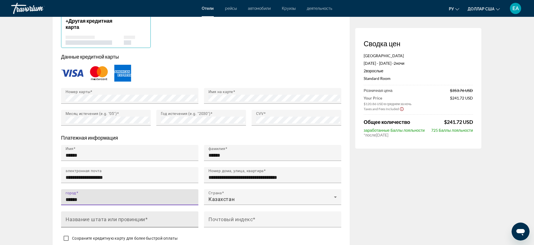
type input "******"
click at [138, 220] on input "Название штата или провинции" at bounding box center [132, 221] width 132 height 7
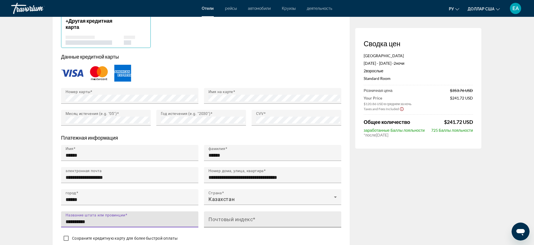
type input "**********"
click at [213, 219] on mat-label "Почтовый индекс" at bounding box center [230, 219] width 44 height 6
click at [213, 219] on input "Почтовый индекс" at bounding box center [274, 221] width 132 height 7
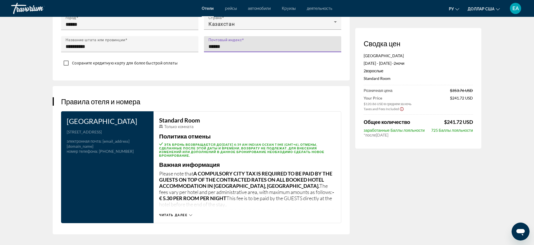
scroll to position [766, 0]
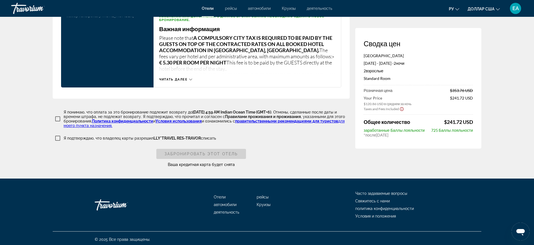
type input "******"
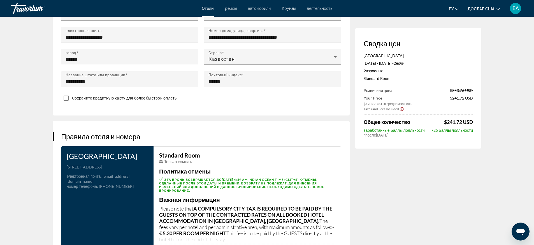
scroll to position [735, 0]
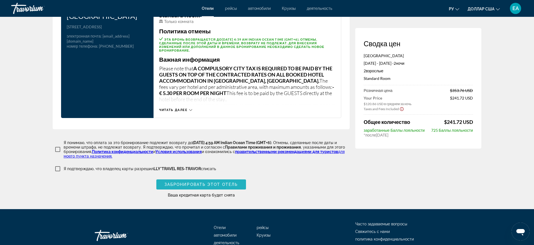
click at [216, 182] on span "Забронировать этот отель" at bounding box center [200, 184] width 73 height 4
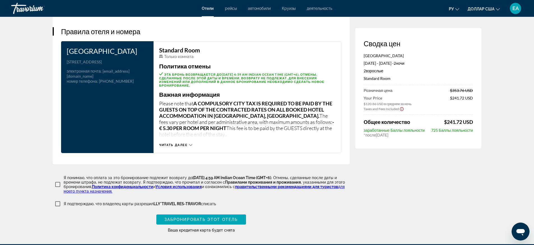
scroll to position [766, 0]
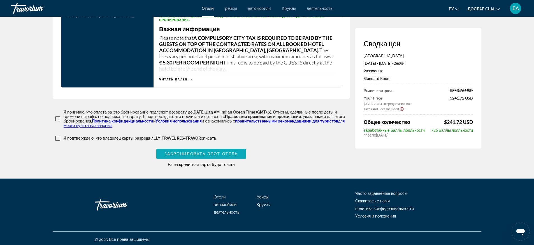
type input "**********"
click at [203, 152] on span "Забронировать этот отель" at bounding box center [200, 154] width 73 height 4
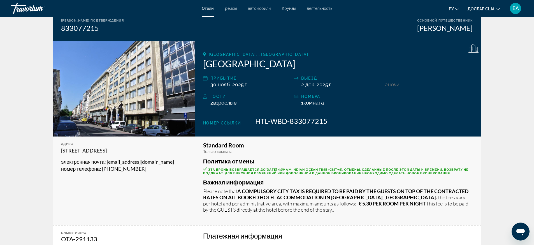
scroll to position [14, 0]
